Goal: Information Seeking & Learning: Learn about a topic

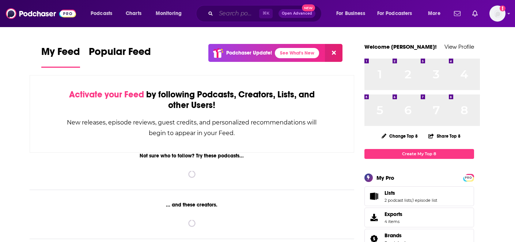
click at [256, 15] on input "Search podcasts, credits, & more..." at bounding box center [237, 14] width 43 height 12
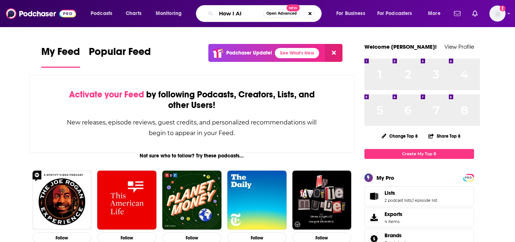
scroll to position [0, 9]
type input "How I AI"
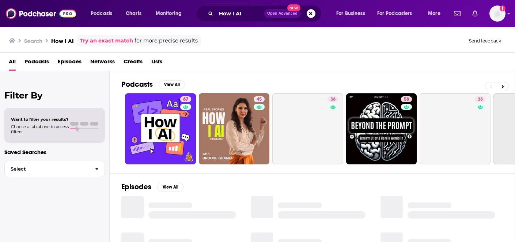
click at [81, 71] on span "Episodes" at bounding box center [70, 63] width 24 height 15
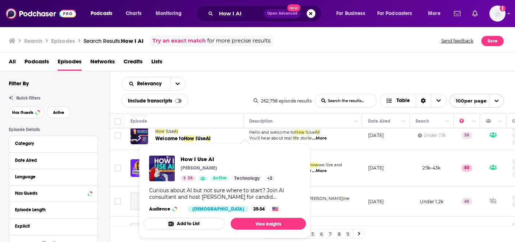
scroll to position [174, 0]
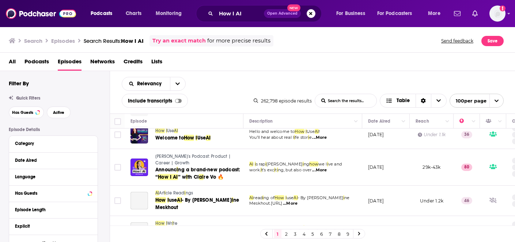
click at [364, 71] on div "All Podcasts Episodes Networks Credits Lists" at bounding box center [259, 63] width 501 height 15
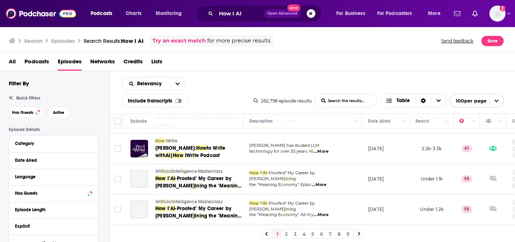
scroll to position [258, 0]
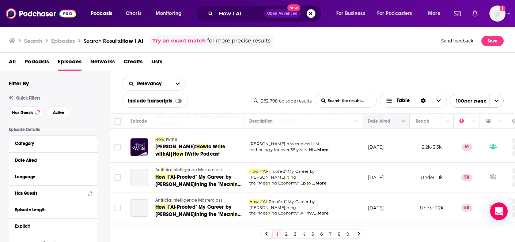
click at [408, 126] on button "Column Actions" at bounding box center [403, 121] width 9 height 9
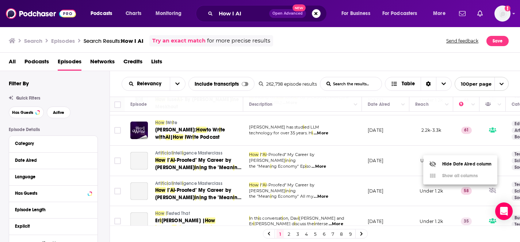
click at [410, 153] on div at bounding box center [260, 121] width 520 height 242
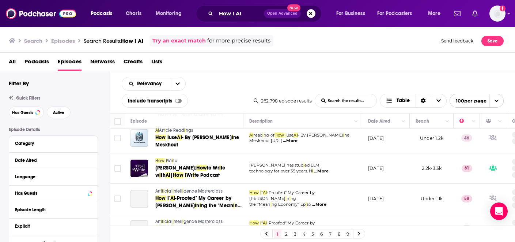
scroll to position [233, 0]
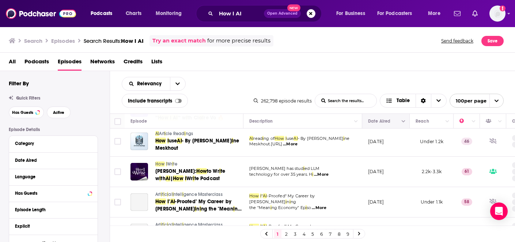
click at [389, 125] on icon "Move" at bounding box center [385, 121] width 9 height 9
click at [405, 123] on icon "Column Actions" at bounding box center [404, 121] width 4 height 4
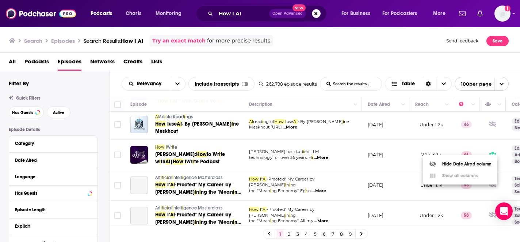
click at [412, 151] on div at bounding box center [260, 121] width 520 height 242
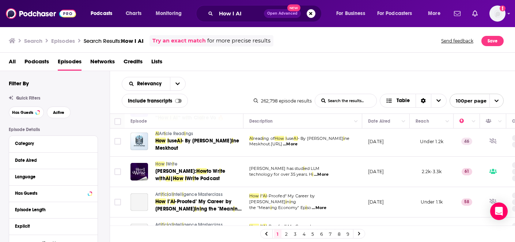
click at [389, 125] on icon "Move" at bounding box center [385, 121] width 9 height 9
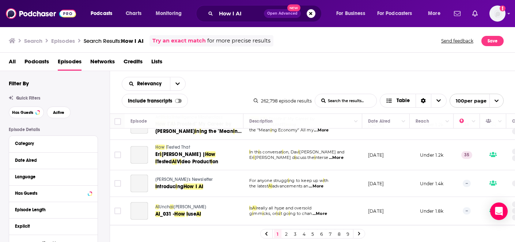
scroll to position [359, 0]
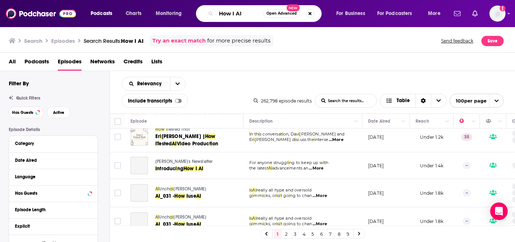
click at [263, 16] on input "How I AI" at bounding box center [239, 14] width 47 height 12
click at [256, 13] on input "How I AI" at bounding box center [239, 14] width 47 height 12
type input ""How I AI"
click at [49, 71] on span "Podcasts" at bounding box center [36, 63] width 24 height 15
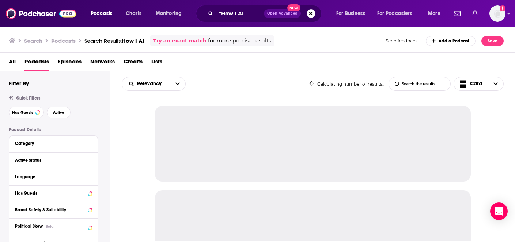
click at [49, 71] on span "Podcasts" at bounding box center [36, 63] width 24 height 15
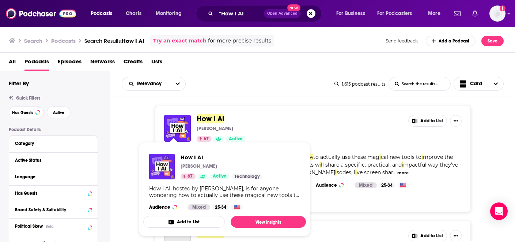
click at [175, 157] on img "How I AI" at bounding box center [162, 166] width 26 height 26
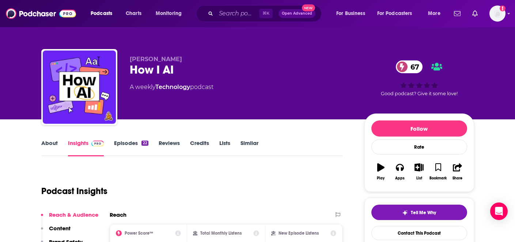
click at [129, 156] on link "Episodes 22" at bounding box center [131, 147] width 34 height 17
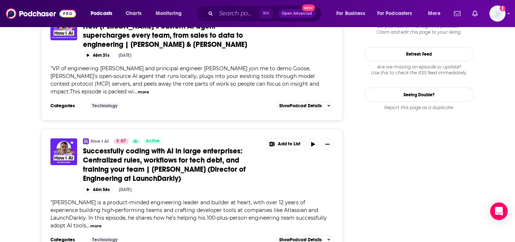
scroll to position [809, 0]
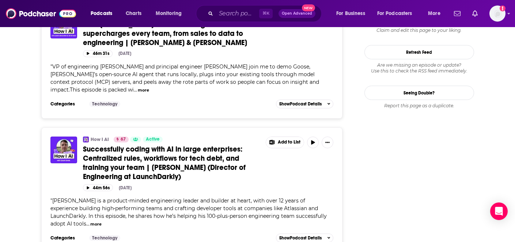
click at [169, 47] on span "How [PERSON_NAME]’s custom AI agent supercharges every team, from sales to data…" at bounding box center [165, 33] width 164 height 27
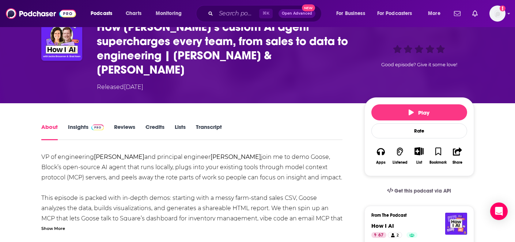
scroll to position [18, 0]
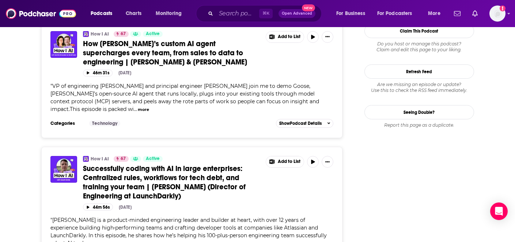
scroll to position [791, 0]
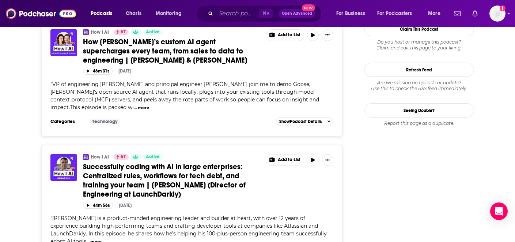
click at [149, 111] on button "more" at bounding box center [143, 107] width 11 height 6
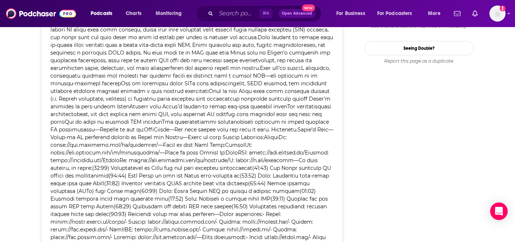
scroll to position [845, 0]
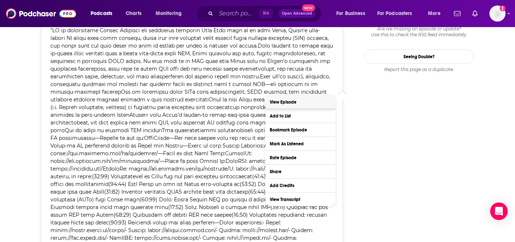
click at [316, 105] on link "View Episode" at bounding box center [300, 102] width 70 height 14
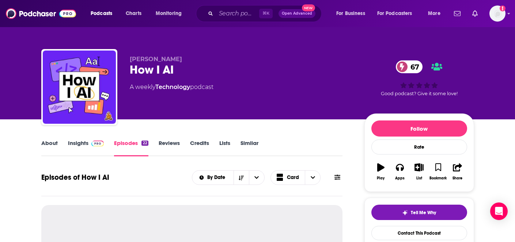
click at [76, 156] on link "Insights" at bounding box center [86, 147] width 36 height 17
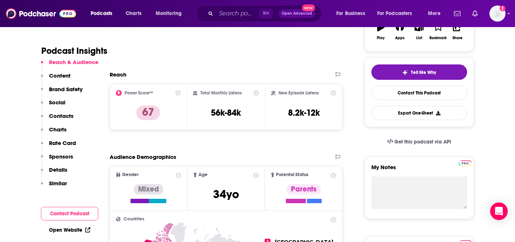
scroll to position [168, 0]
